Goal: Book appointment/travel/reservation

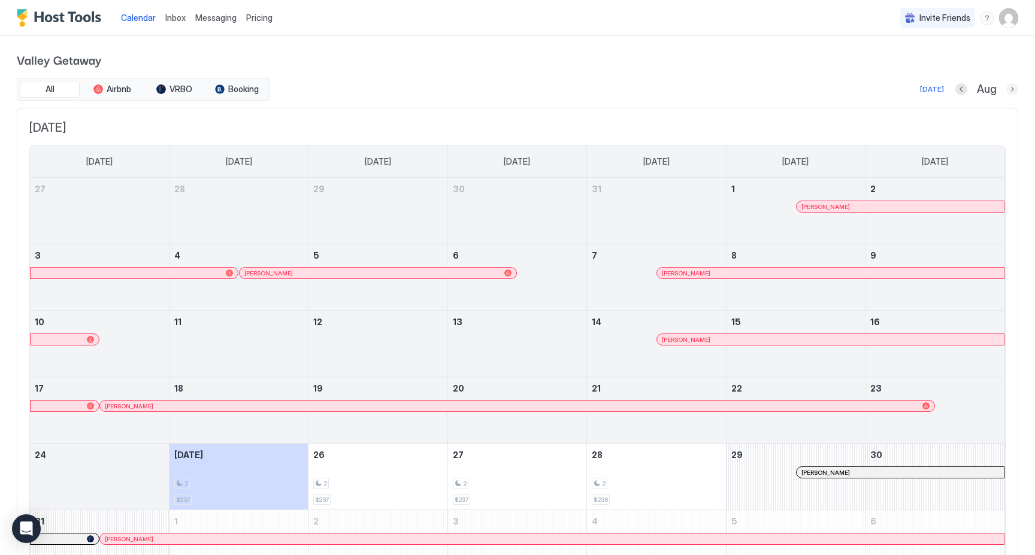
click at [1012, 85] on button "Next month" at bounding box center [1013, 89] width 12 height 12
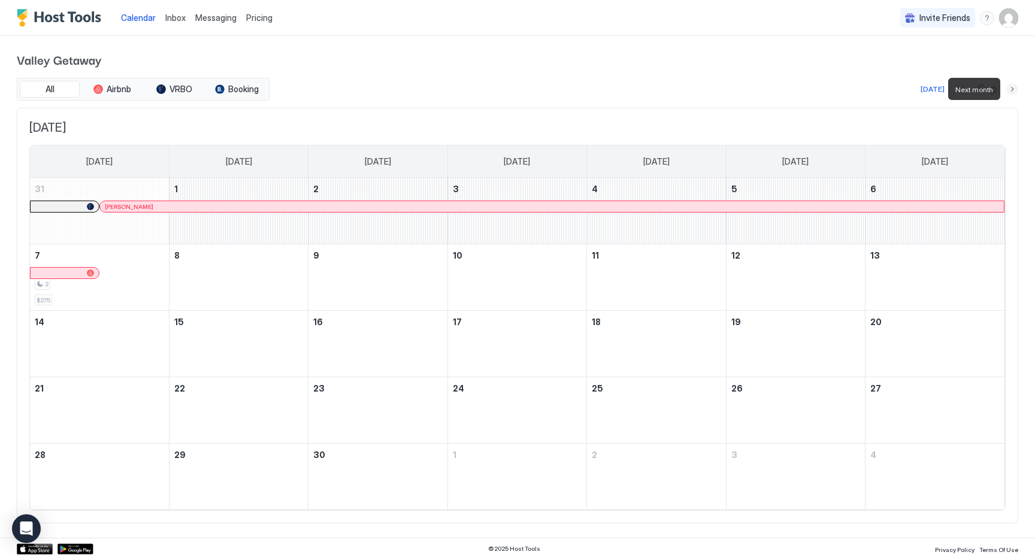
click at [1012, 85] on button "Next month" at bounding box center [1013, 89] width 12 height 12
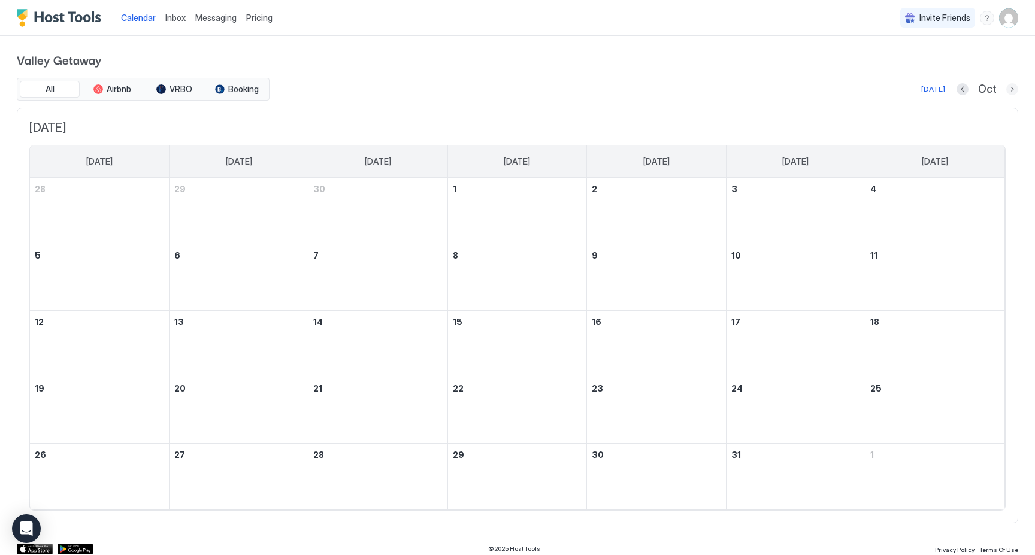
click at [1014, 89] on button "Next month" at bounding box center [1013, 89] width 12 height 12
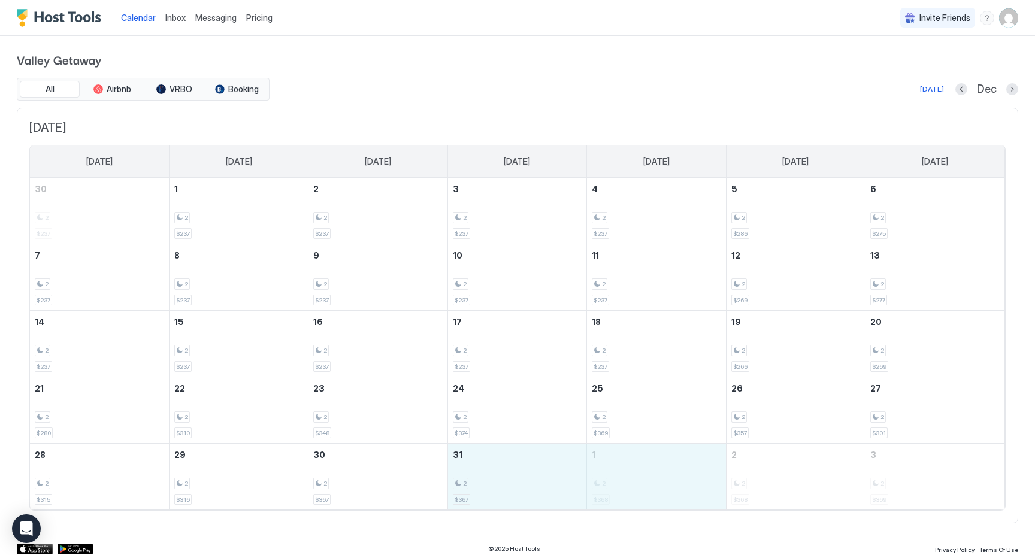
drag, startPoint x: 529, startPoint y: 481, endPoint x: 630, endPoint y: 479, distance: 101.3
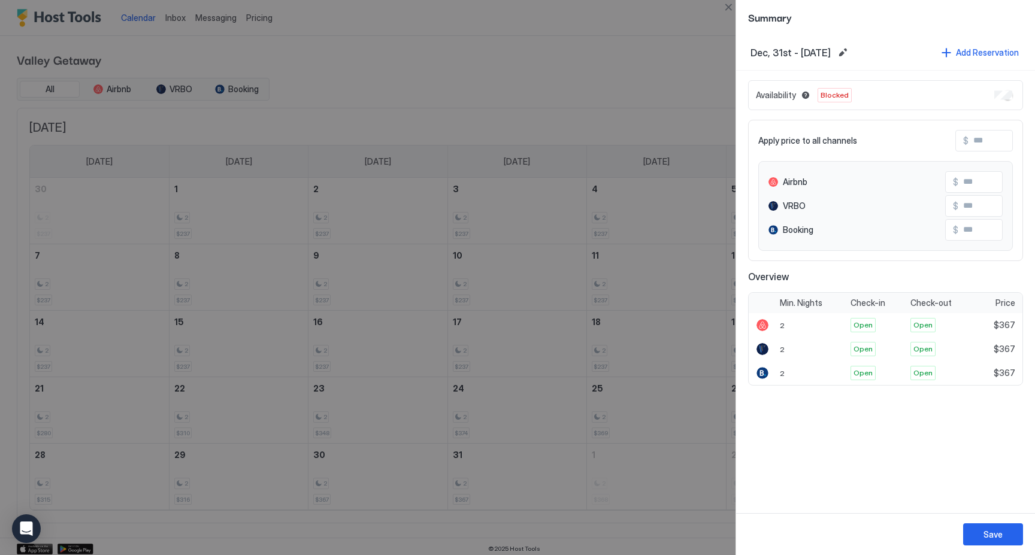
click at [986, 530] on div "Save" at bounding box center [993, 535] width 19 height 13
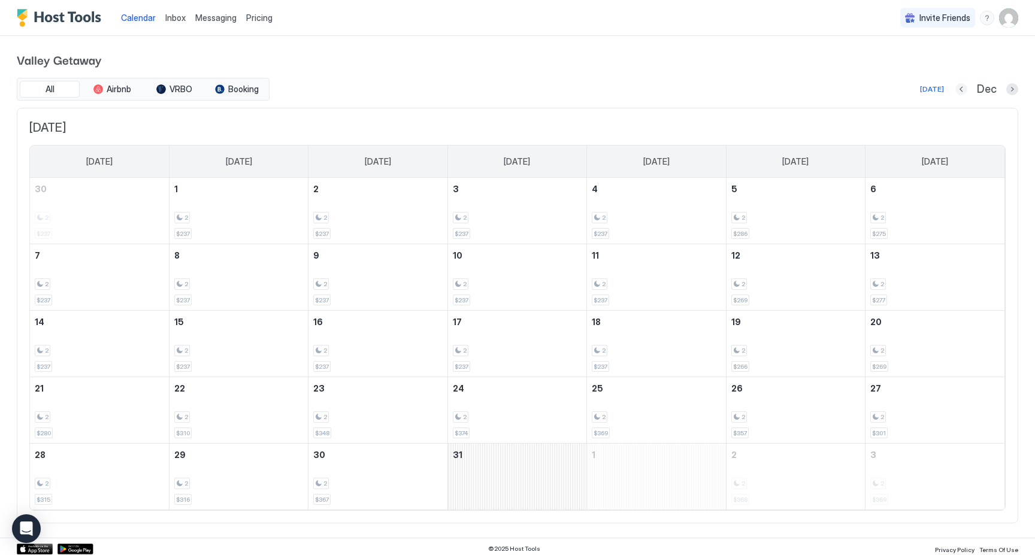
click at [958, 87] on button "Previous month" at bounding box center [962, 89] width 12 height 12
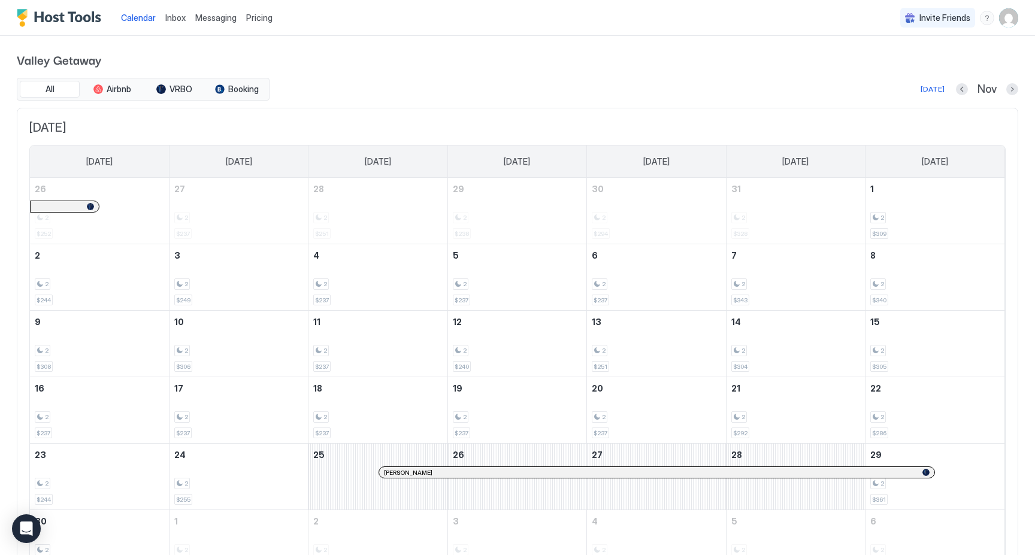
click at [572, 471] on div at bounding box center [572, 473] width 10 height 10
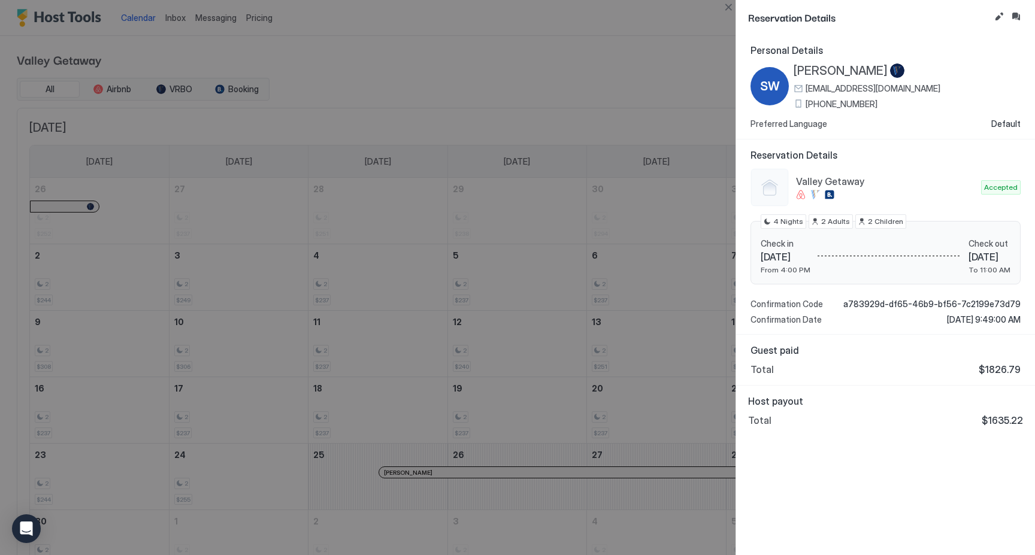
click at [681, 44] on div at bounding box center [517, 277] width 1035 height 555
click at [728, 10] on button "Close" at bounding box center [728, 7] width 14 height 14
